Goal: Task Accomplishment & Management: Manage account settings

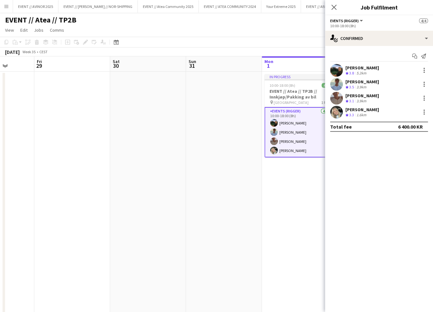
click at [354, 113] on div "Crew rating 3.3" at bounding box center [350, 115] width 10 height 5
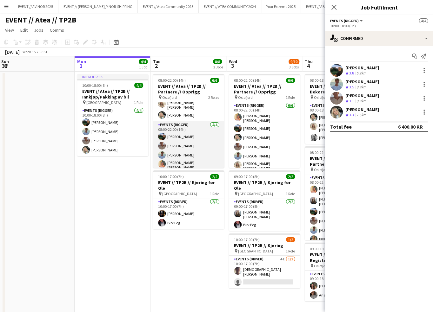
scroll to position [14, 0]
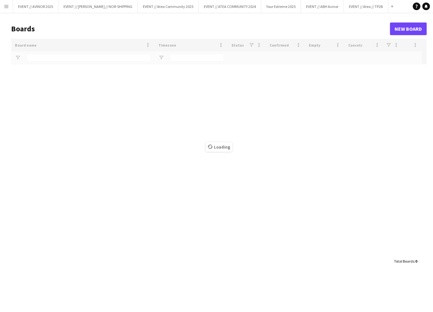
type input "****"
